Goal: Task Accomplishment & Management: Manage account settings

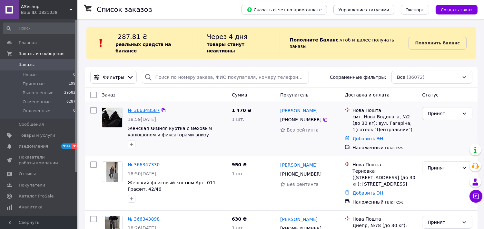
click at [145, 108] on link "№ 366348587" at bounding box center [144, 110] width 32 height 5
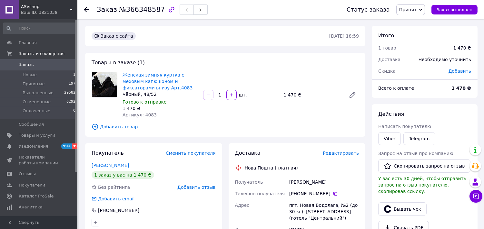
click at [38, 66] on span "Заказы" at bounding box center [39, 65] width 41 height 6
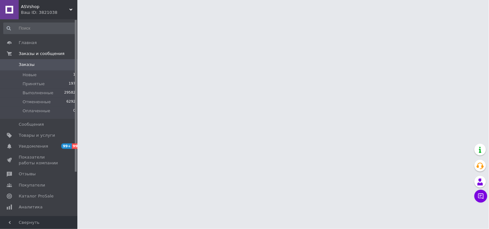
click at [36, 65] on span "Заказы" at bounding box center [39, 65] width 41 height 6
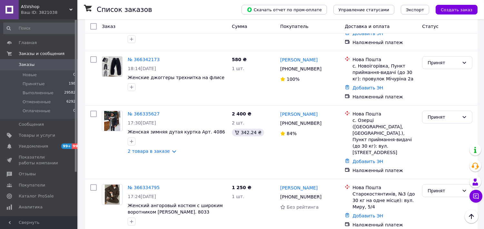
scroll to position [215, 0]
click at [148, 111] on link "№ 366335627" at bounding box center [144, 113] width 32 height 5
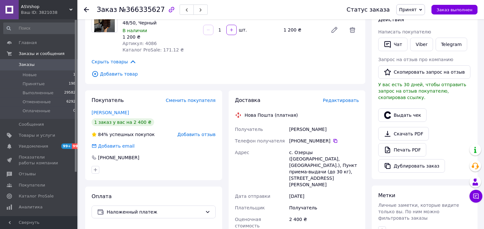
scroll to position [107, 0]
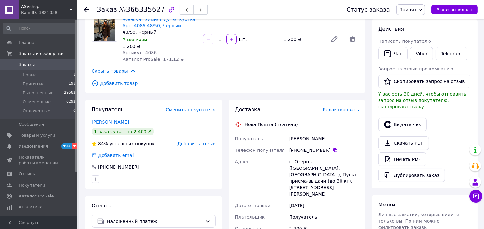
click at [112, 121] on link "[PERSON_NAME]" at bounding box center [110, 122] width 37 height 5
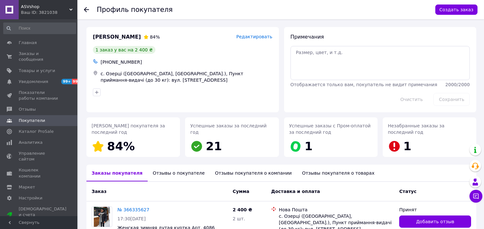
click at [85, 8] on use at bounding box center [86, 9] width 5 height 5
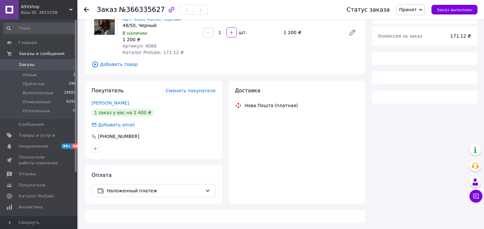
scroll to position [65, 0]
